Goal: Transaction & Acquisition: Purchase product/service

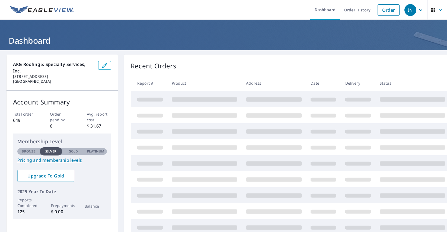
click at [417, 10] on icon "button" at bounding box center [420, 10] width 7 height 7
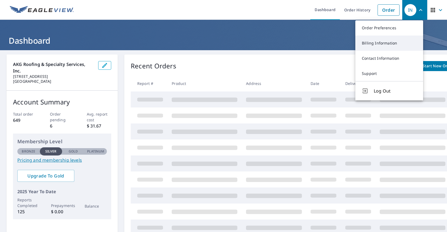
click at [398, 43] on link "Billing Information" at bounding box center [389, 43] width 68 height 15
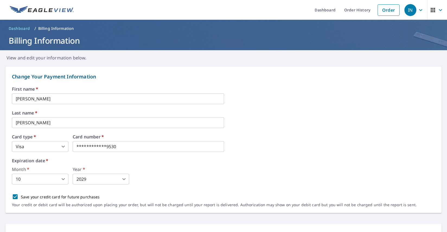
scroll to position [27, 0]
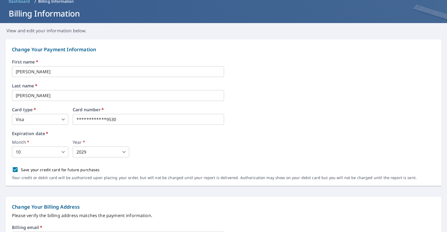
click at [62, 118] on body "**********" at bounding box center [223, 116] width 447 height 232
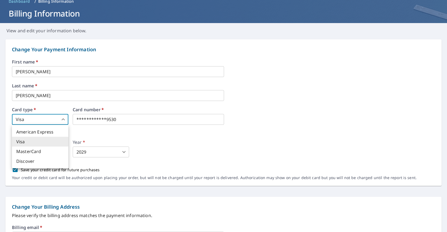
click at [49, 151] on li "MasterCard" at bounding box center [40, 151] width 56 height 10
type input "3"
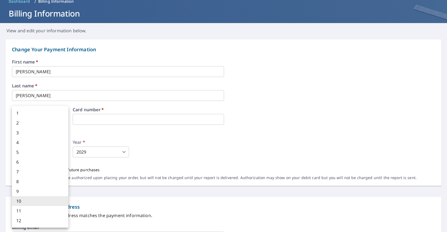
click at [44, 153] on body "IN IN Dashboard Order History Order IN Dashboard / Billing Information Billing …" at bounding box center [223, 116] width 447 height 232
click at [27, 156] on li "5" at bounding box center [40, 152] width 56 height 10
type input "5"
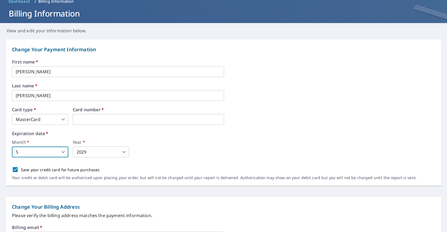
click at [173, 146] on div "Month   * 5 5 ​ Year   * 2029 2029 ​" at bounding box center [223, 148] width 423 height 17
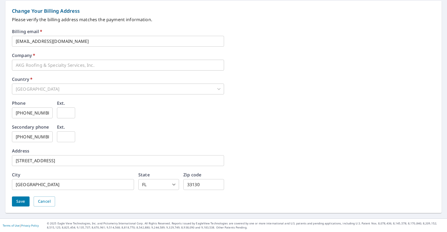
scroll to position [223, 0]
click at [69, 163] on input "79 SW 12 STREET" at bounding box center [118, 160] width 212 height 11
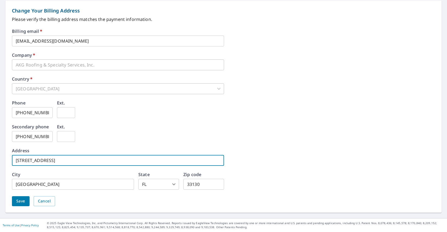
click at [69, 163] on input "79 SW 12 STREET" at bounding box center [118, 160] width 212 height 11
type input "[STREET_ADDRESS]"
click at [206, 182] on input "33130" at bounding box center [203, 184] width 41 height 11
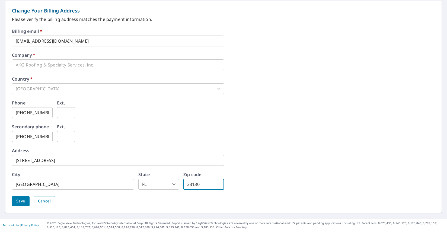
click at [267, 166] on div "Billing email   * coordinator@akgspecialtyinc.com ​ Company   * AKG Roofing & S…" at bounding box center [223, 121] width 423 height 184
click at [205, 186] on input "33130" at bounding box center [203, 184] width 41 height 11
type input "33133"
click at [277, 174] on div "Billing email   * coordinator@akgspecialtyinc.com ​ Company   * AKG Roofing & S…" at bounding box center [223, 121] width 423 height 184
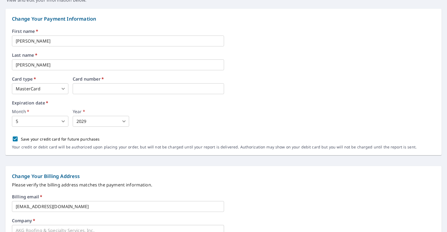
scroll to position [33, 0]
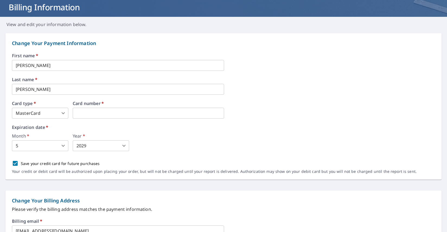
click at [19, 64] on input "Joe" at bounding box center [118, 65] width 212 height 11
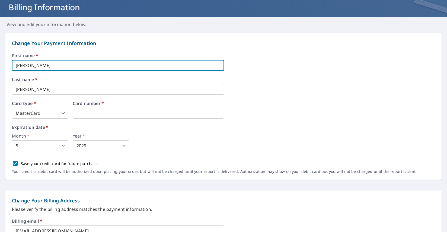
type input "[PERSON_NAME]"
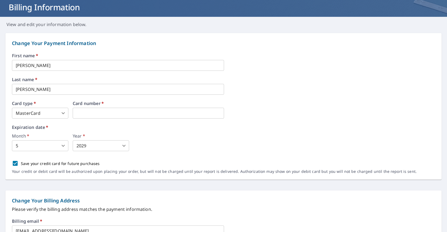
click at [184, 132] on div "Expiration date   * Month   * 5 5 ​ Year   * 2029 2029 ​" at bounding box center [223, 138] width 423 height 26
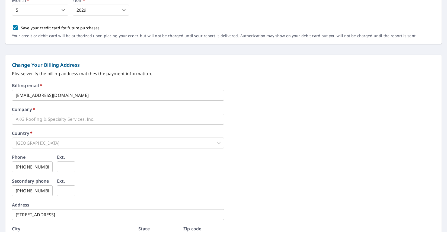
scroll to position [223, 0]
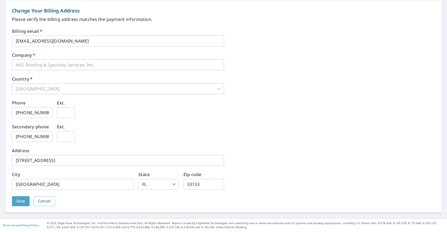
click at [24, 201] on span "Save" at bounding box center [20, 201] width 9 height 7
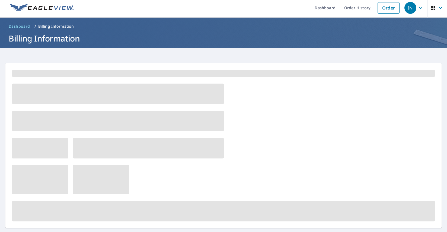
scroll to position [0, 0]
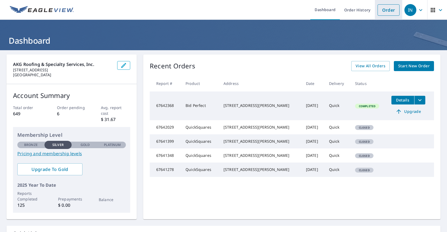
click at [379, 13] on link "Order" at bounding box center [389, 9] width 22 height 11
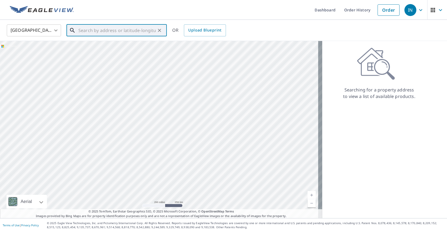
click at [87, 31] on input "text" at bounding box center [116, 30] width 77 height 15
click at [106, 48] on span "[STREET_ADDRESS]" at bounding box center [119, 46] width 85 height 7
type input "[STREET_ADDRESS]"
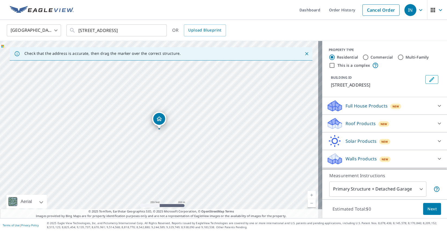
click at [372, 124] on div "Roof Products New" at bounding box center [380, 123] width 106 height 13
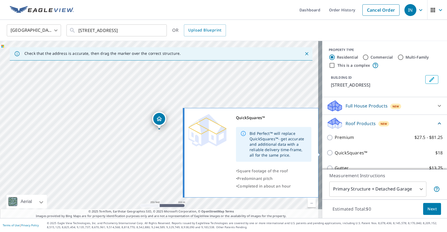
click at [327, 153] on input "QuickSquares™ $18" at bounding box center [331, 152] width 8 height 7
checkbox input "true"
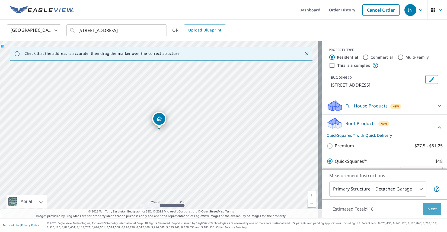
click at [433, 208] on button "Next" at bounding box center [432, 209] width 18 height 12
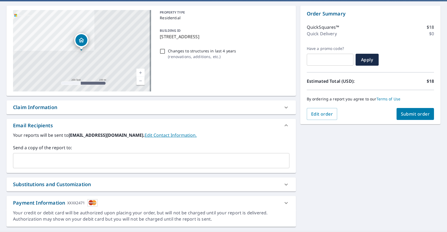
scroll to position [54, 0]
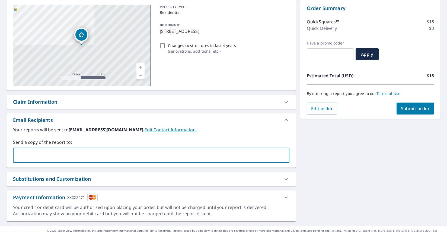
click at [127, 156] on input "text" at bounding box center [146, 155] width 263 height 10
type input "[EMAIL_ADDRESS][DOMAIN_NAME]"
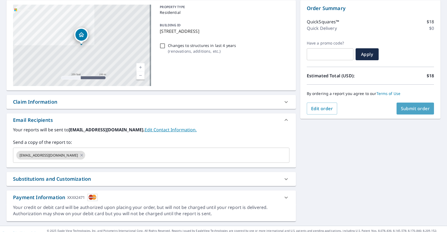
click at [407, 111] on span "Submit order" at bounding box center [415, 109] width 29 height 6
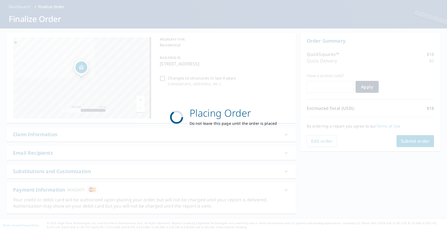
scroll to position [22, 0]
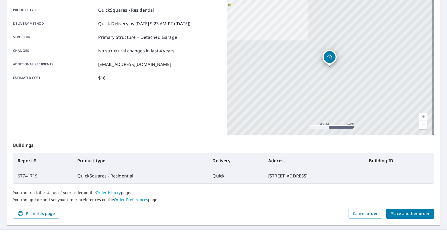
scroll to position [22, 0]
